Goal: Information Seeking & Learning: Learn about a topic

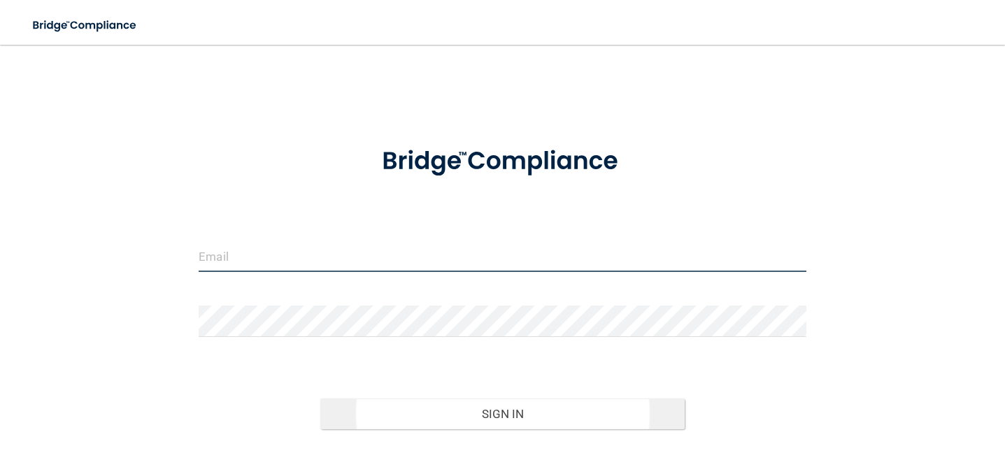
type input "[EMAIL_ADDRESS][DOMAIN_NAME]"
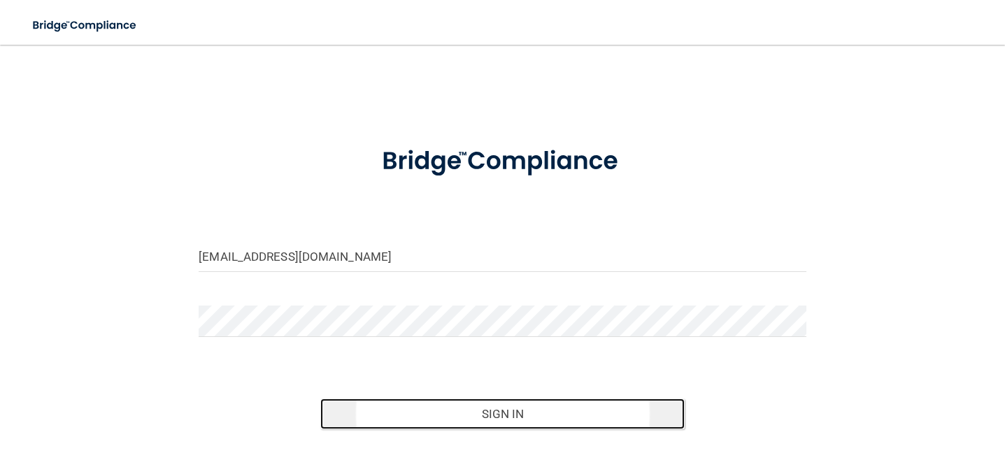
click at [459, 415] on button "Sign In" at bounding box center [502, 414] width 364 height 31
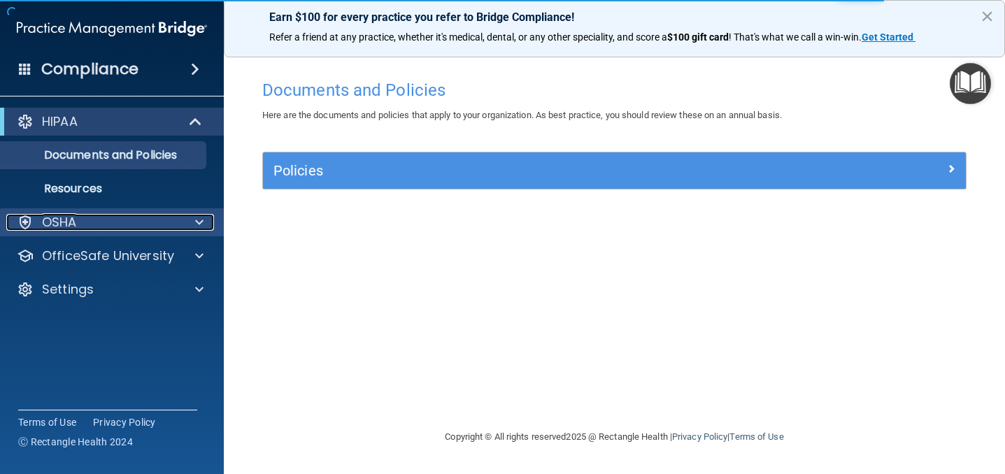
click at [140, 220] on div "OSHA" at bounding box center [92, 222] width 173 height 17
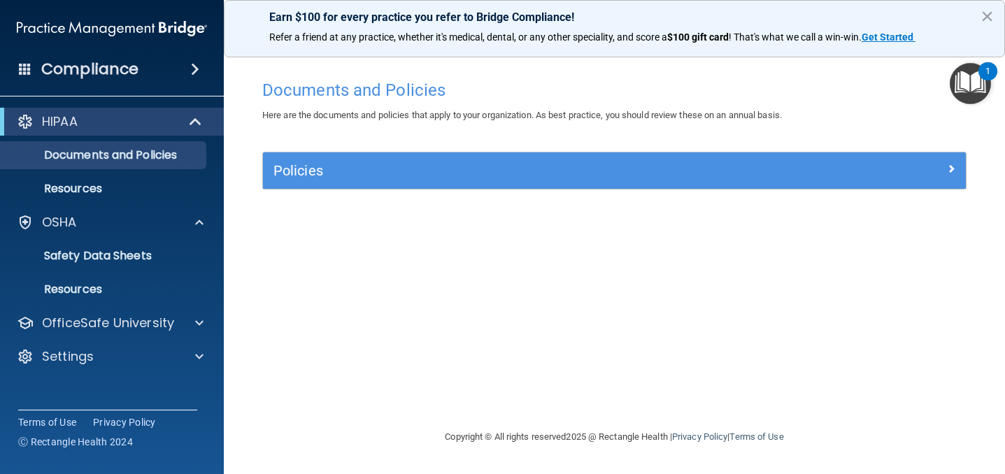
click at [192, 71] on span at bounding box center [195, 69] width 8 height 17
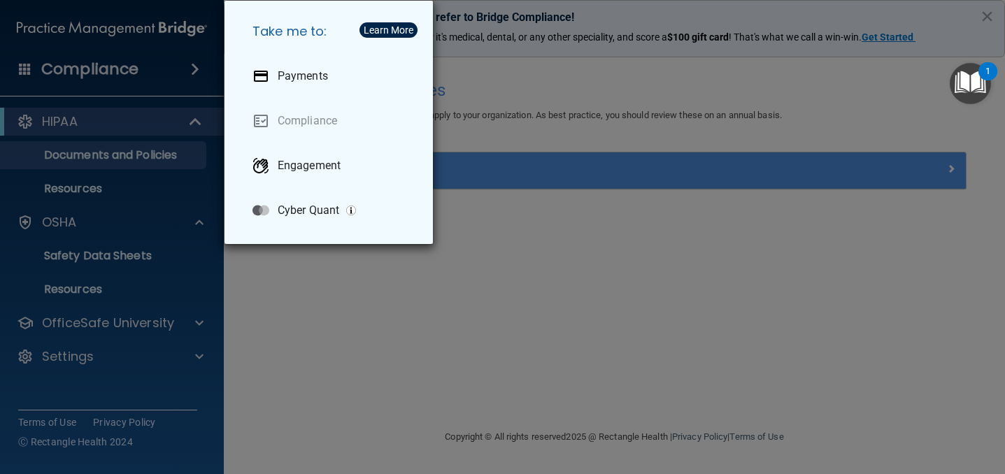
click at [151, 121] on div "Take me to: Payments Compliance Engagement Cyber Quant" at bounding box center [502, 237] width 1005 height 474
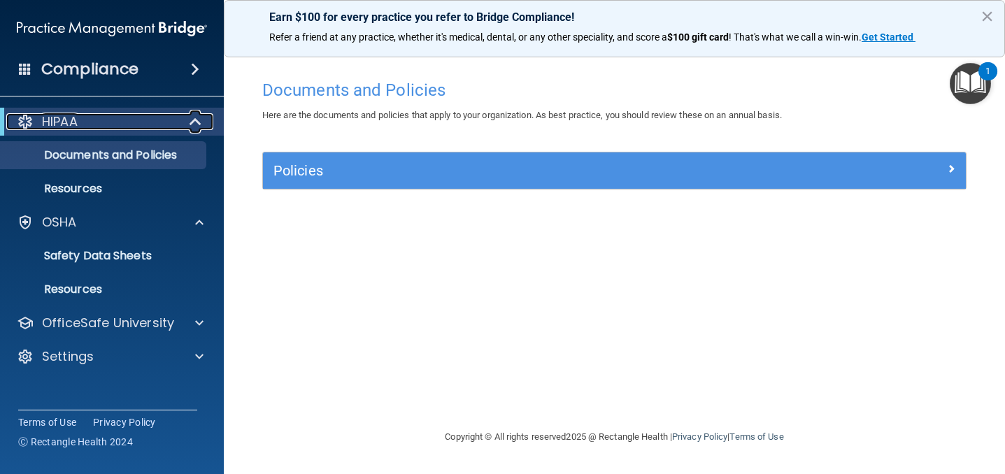
click at [120, 126] on div "HIPAA" at bounding box center [92, 121] width 173 height 17
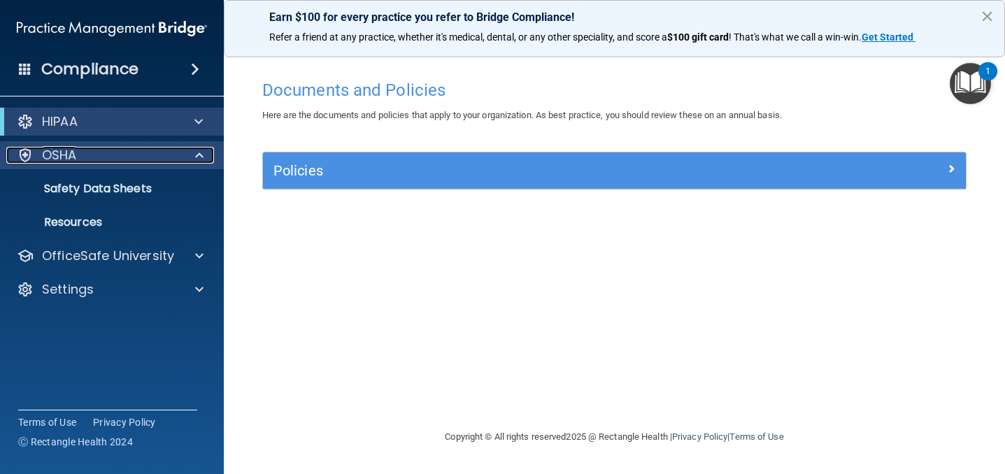
click at [119, 151] on div "OSHA" at bounding box center [92, 155] width 173 height 17
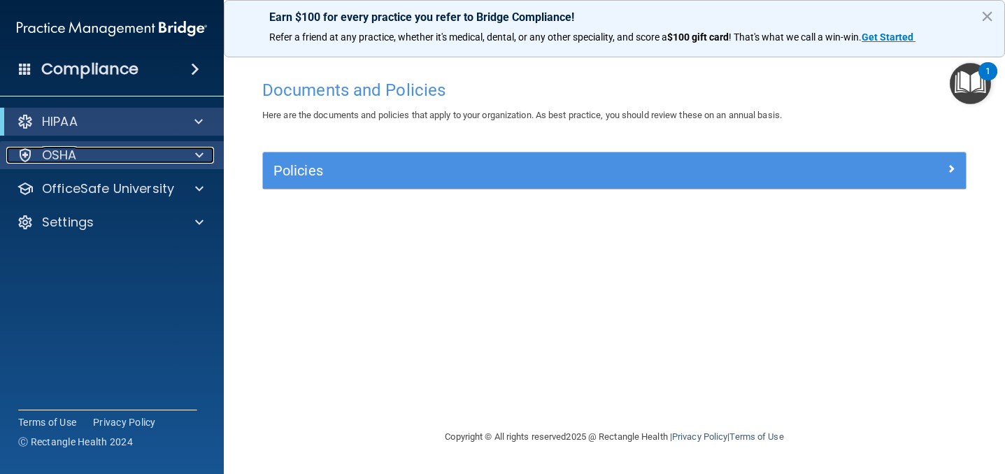
click at [119, 151] on div "OSHA" at bounding box center [92, 155] width 173 height 17
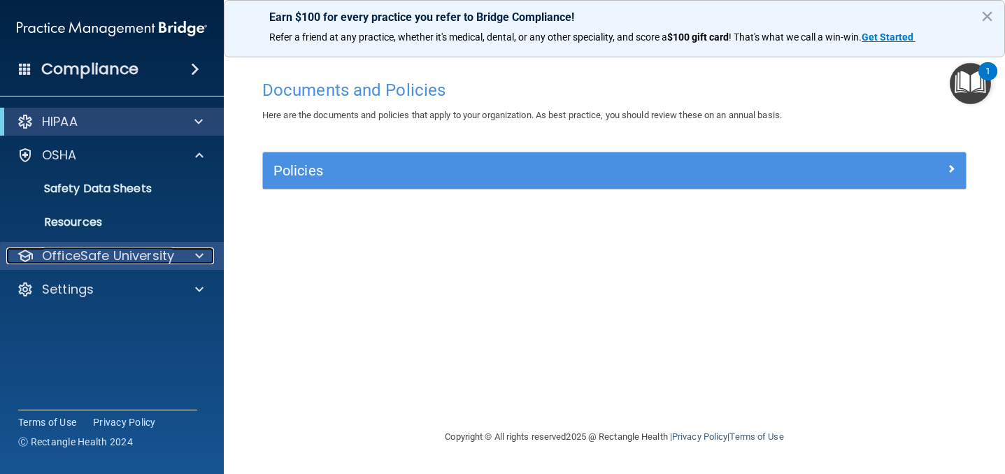
click at [106, 252] on p "OfficeSafe University" at bounding box center [108, 256] width 132 height 17
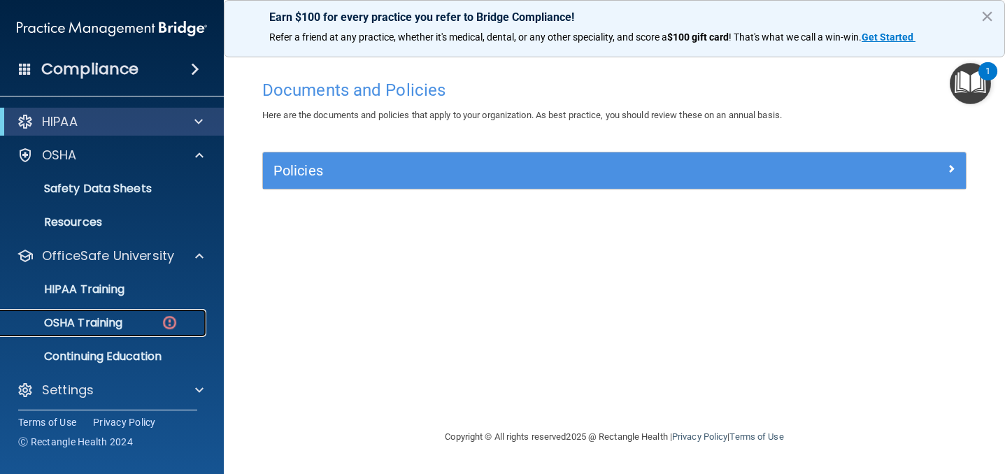
click at [86, 318] on p "OSHA Training" at bounding box center [65, 323] width 113 height 14
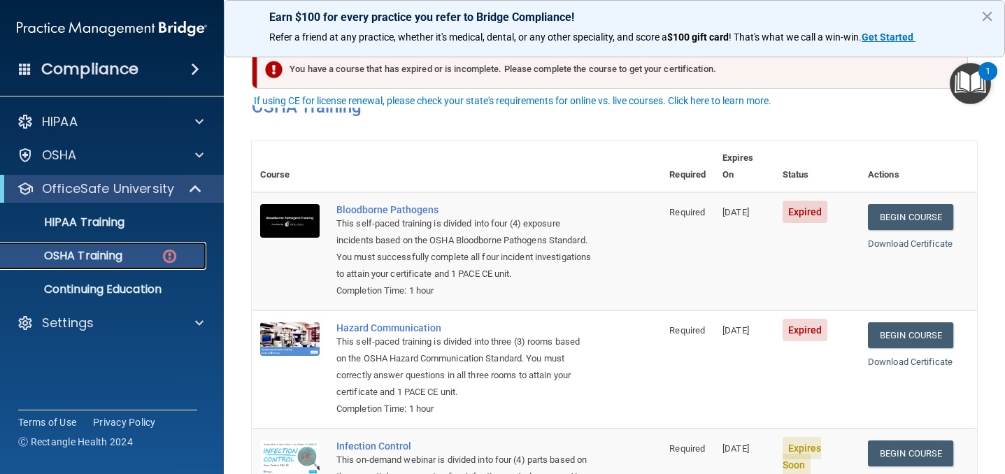
scroll to position [19, 0]
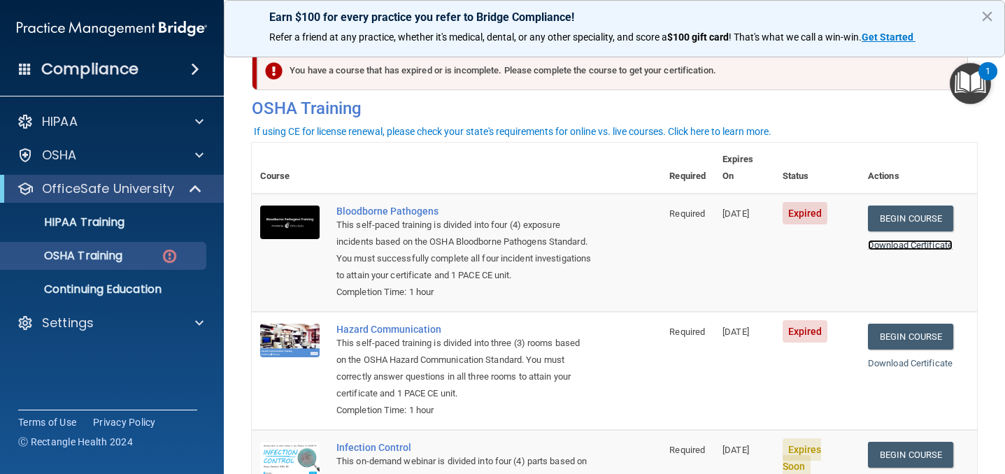
click at [925, 240] on link "Download Certificate" at bounding box center [910, 245] width 85 height 10
click at [906, 206] on link "Begin Course" at bounding box center [910, 219] width 85 height 26
click at [921, 206] on link "Begin Course" at bounding box center [910, 219] width 85 height 26
click at [891, 324] on link "Begin Course" at bounding box center [910, 337] width 85 height 26
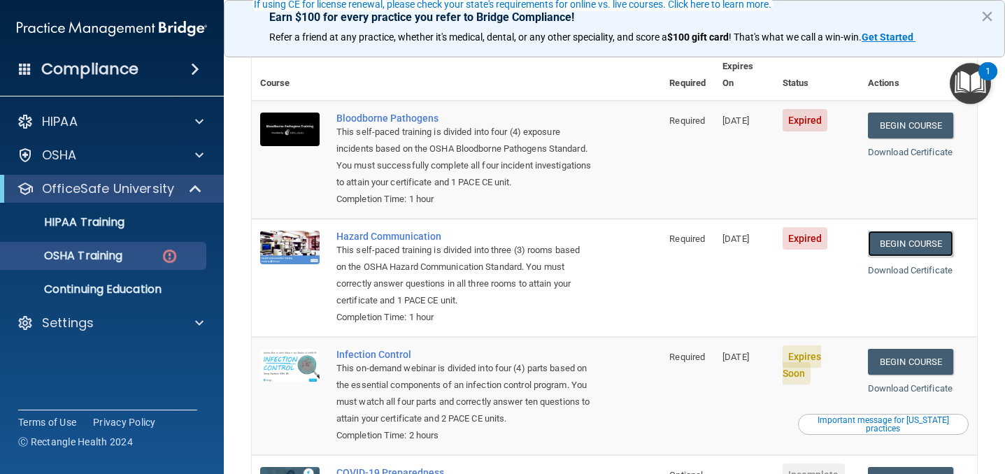
scroll to position [148, 0]
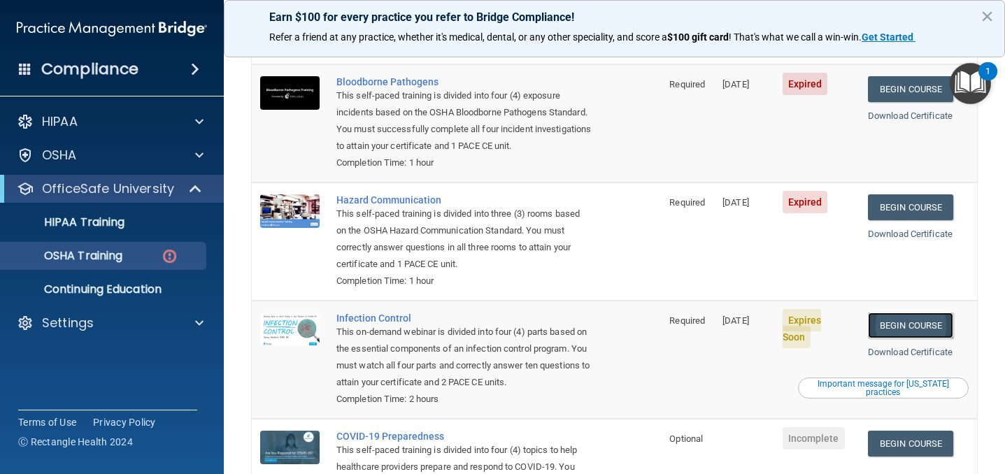
click at [927, 313] on link "Begin Course" at bounding box center [910, 326] width 85 height 26
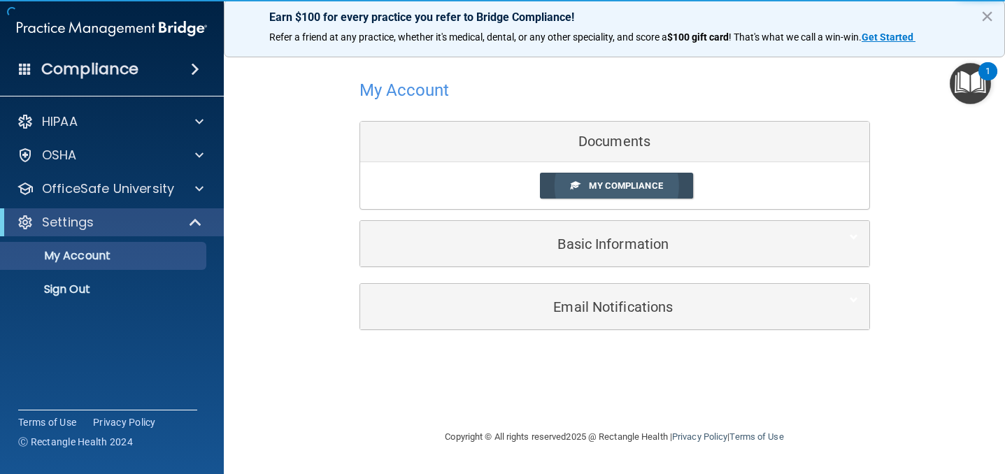
click at [639, 188] on span "My Compliance" at bounding box center [625, 185] width 73 height 10
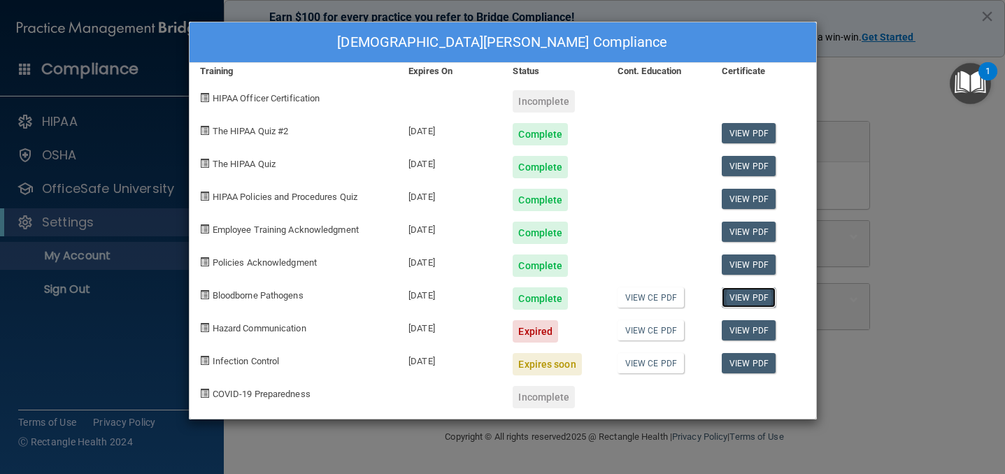
click at [748, 292] on link "View PDF" at bounding box center [749, 297] width 54 height 20
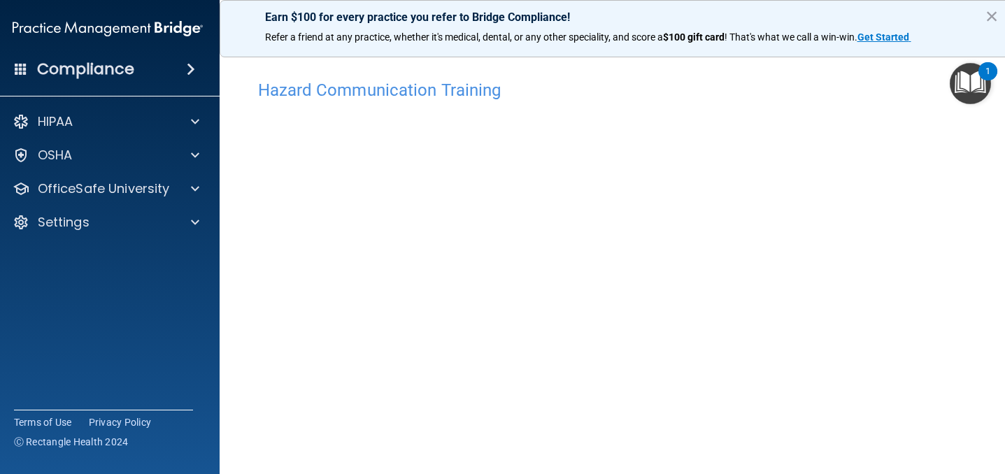
scroll to position [52, 0]
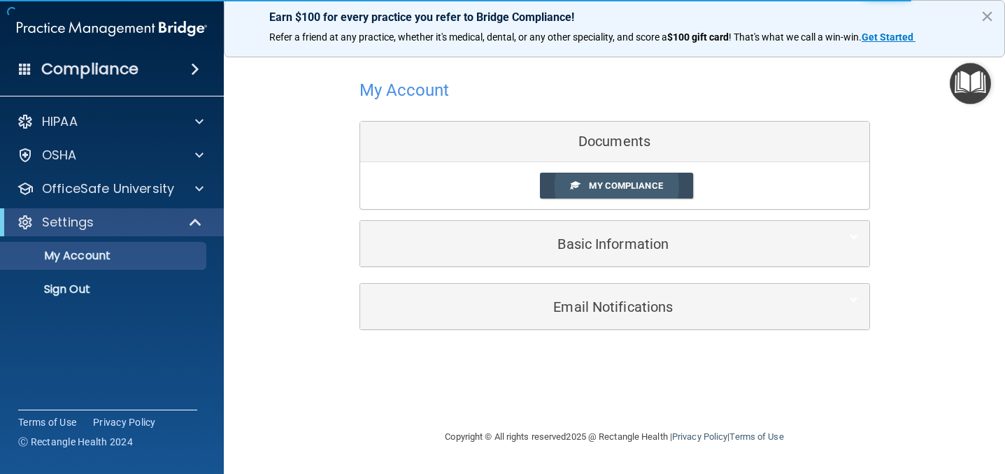
click at [632, 184] on span "My Compliance" at bounding box center [625, 185] width 73 height 10
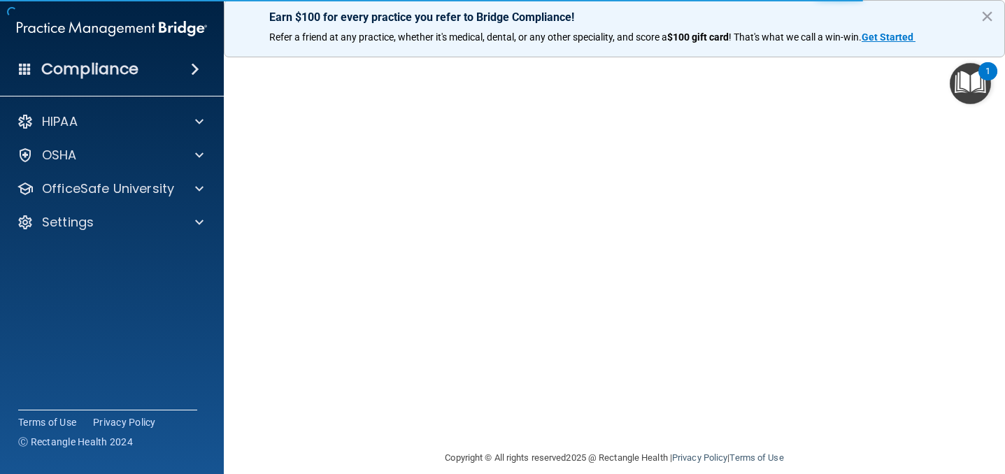
scroll to position [82, 0]
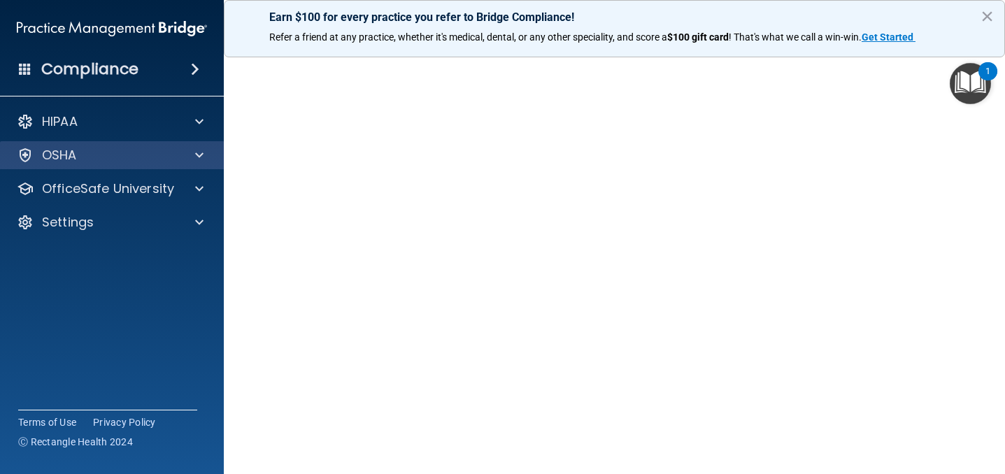
click at [197, 143] on div "OSHA" at bounding box center [112, 155] width 225 height 28
click at [197, 150] on span at bounding box center [199, 155] width 8 height 17
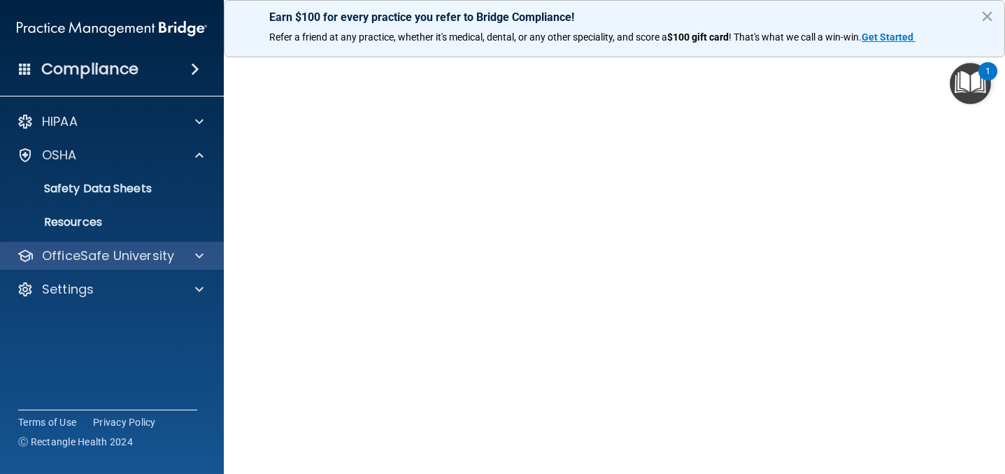
click at [181, 246] on div "OfficeSafe University" at bounding box center [112, 256] width 225 height 28
